Goal: Navigation & Orientation: Find specific page/section

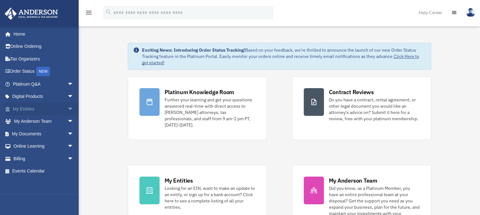
click at [56, 106] on link "My Entities arrow_drop_down" at bounding box center [43, 109] width 79 height 13
click at [67, 109] on span "arrow_drop_down" at bounding box center [73, 109] width 13 height 13
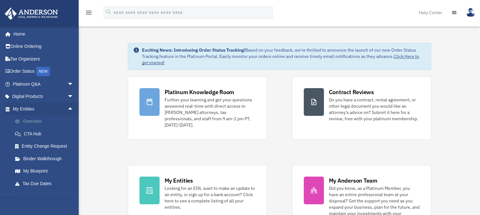
click at [37, 120] on link "Overview" at bounding box center [46, 121] width 74 height 13
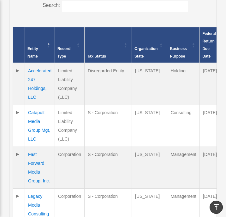
scroll to position [189, 0]
